Goal: Find specific page/section: Find specific page/section

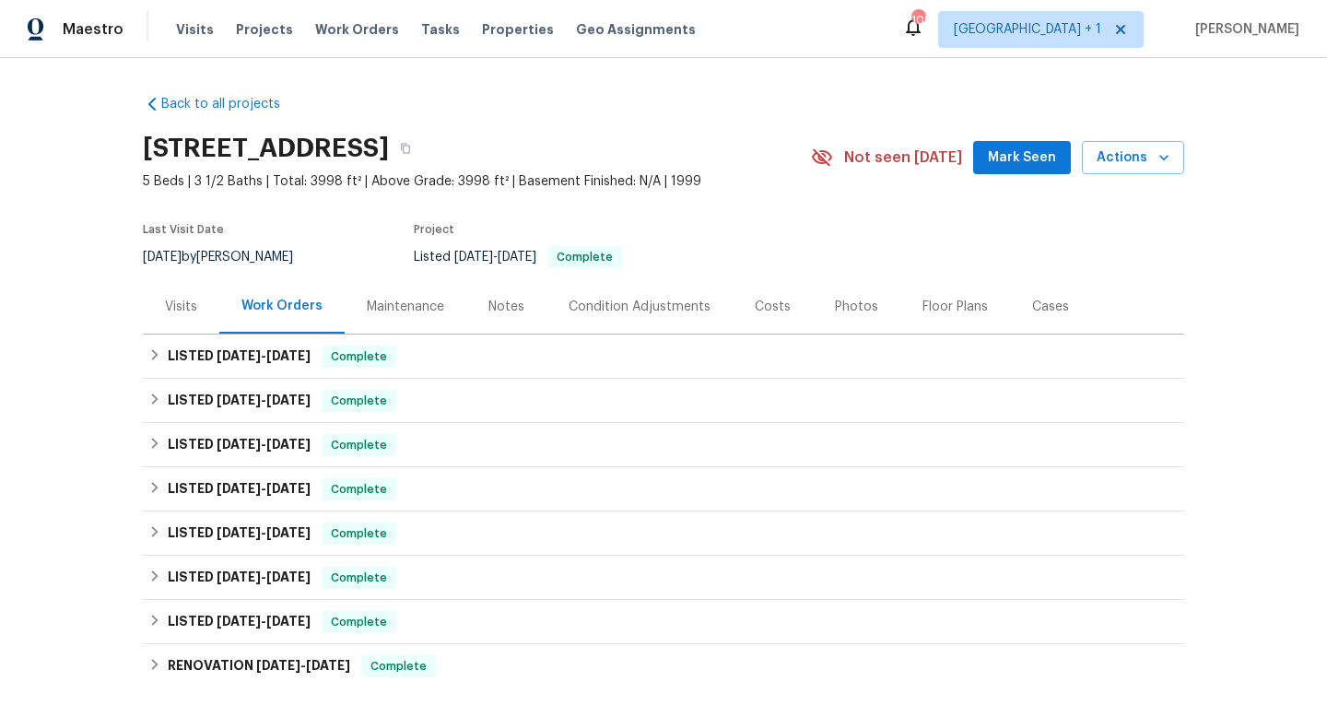
click at [428, 304] on div "Maintenance" at bounding box center [405, 307] width 77 height 18
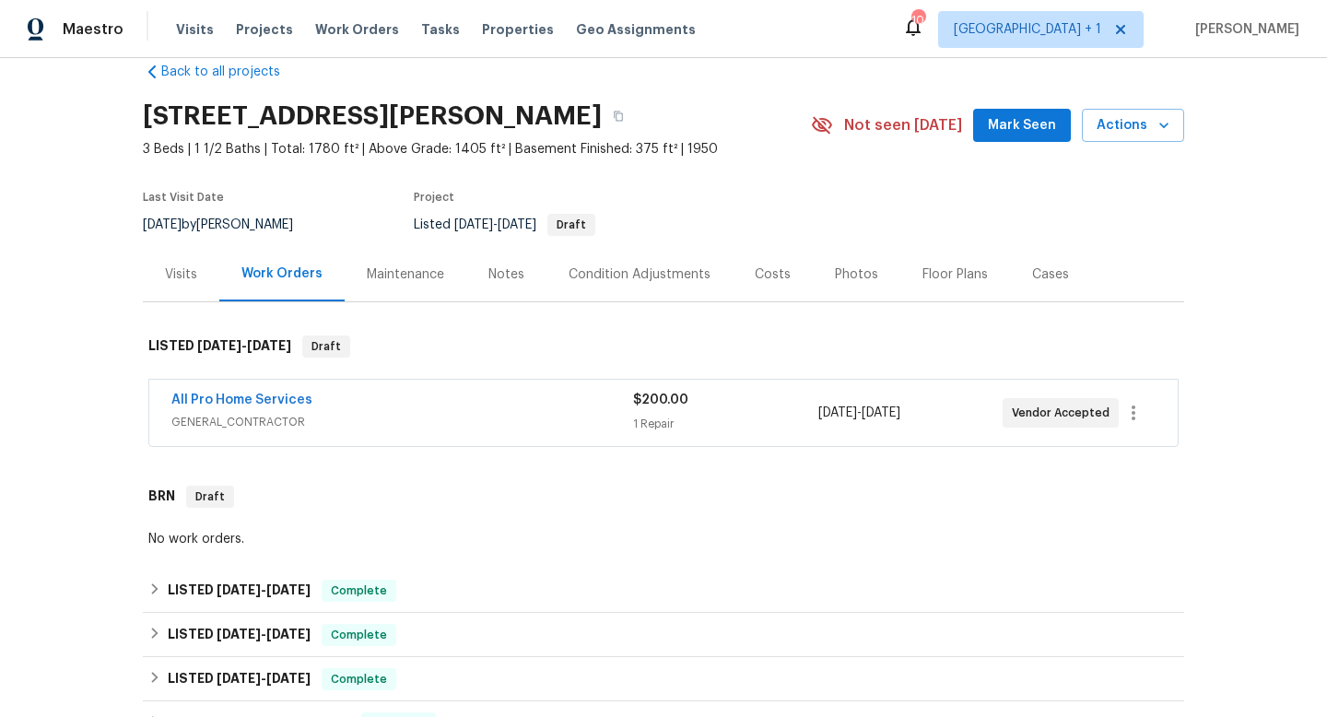
scroll to position [39, 0]
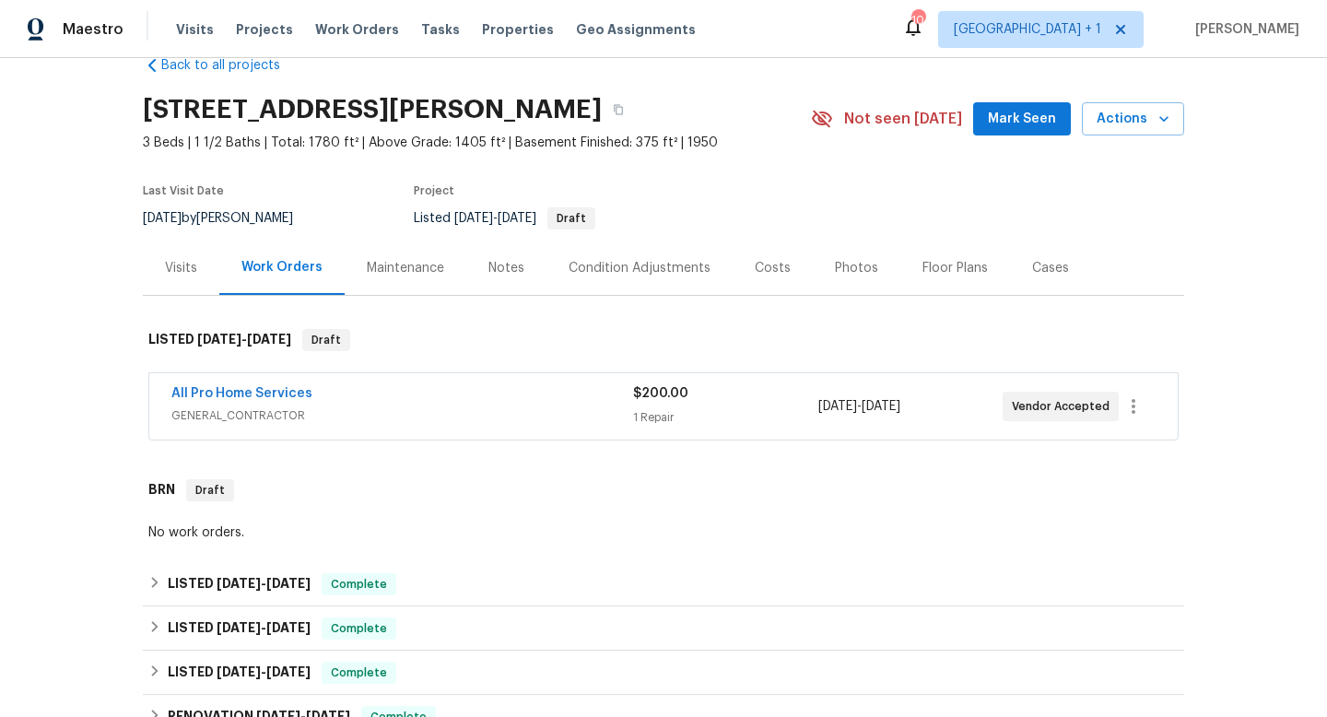
click at [415, 266] on div "Maintenance" at bounding box center [405, 268] width 77 height 18
